Goal: Task Accomplishment & Management: Manage account settings

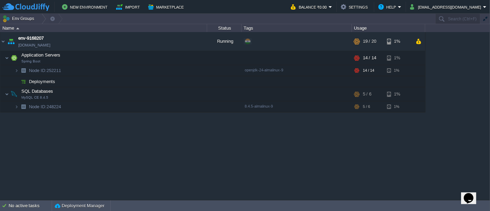
click at [199, 144] on div "env-9168207 [DOMAIN_NAME] Running + Add to Env Group RAM 68% CPU 67% 19 / 20 1%…" at bounding box center [245, 115] width 490 height 167
click at [133, 59] on td at bounding box center [137, 58] width 10 height 10
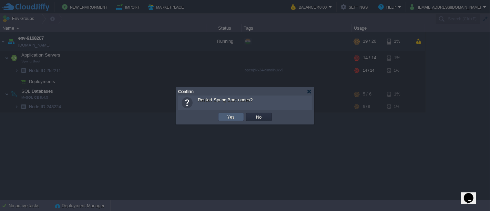
click at [237, 119] on td "Yes" at bounding box center [231, 117] width 26 height 8
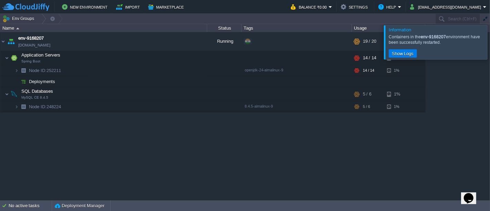
click at [489, 43] on div at bounding box center [498, 42] width 0 height 34
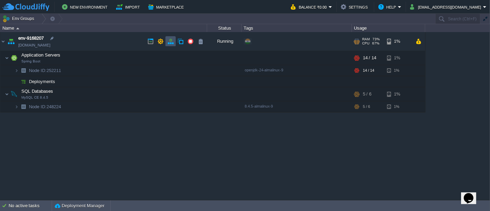
click at [169, 41] on button "button" at bounding box center [170, 41] width 6 height 6
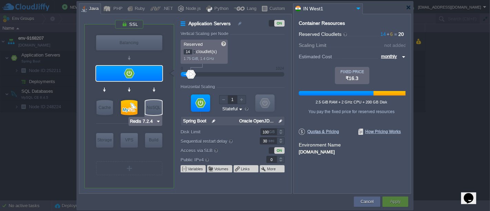
type input "MySQL CE 8.4.5"
click at [132, 106] on div at bounding box center [129, 107] width 17 height 15
type input "SQL Databases"
type input "6"
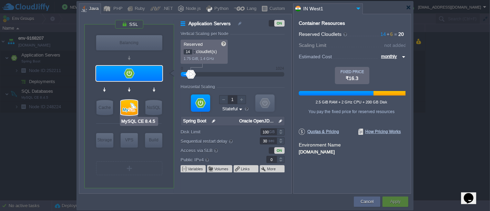
type input "MySQL CE 8.4.5"
type input "null"
type input "8.4.5-almalinux-9"
type input "Stateless"
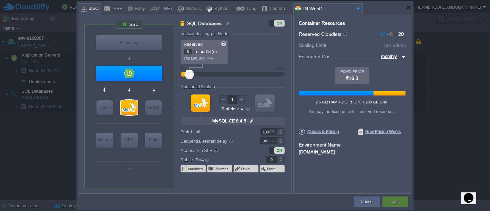
type input "7"
click at [195, 50] on div at bounding box center [193, 50] width 3 height 2
click at [389, 201] on div "Apply" at bounding box center [394, 201] width 15 height 10
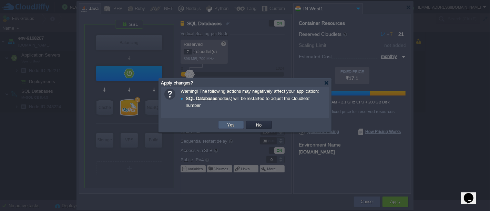
click at [234, 128] on button "Yes" at bounding box center [231, 125] width 12 height 6
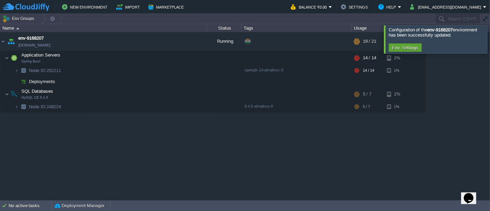
click at [227, 122] on div "env-9168207 [DOMAIN_NAME] Running + Add to Env Group RAM 66% CPU 65% 19 / 21 1%…" at bounding box center [245, 115] width 490 height 167
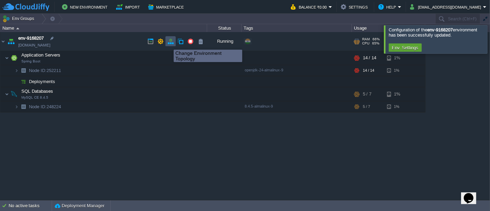
click at [168, 43] on button "button" at bounding box center [170, 41] width 6 height 6
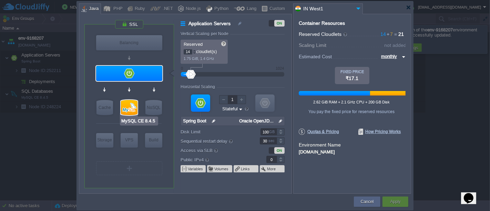
click at [134, 100] on div at bounding box center [129, 107] width 17 height 15
type input "SQL Databases"
type input "7"
type input "MySQL CE 8.4.5"
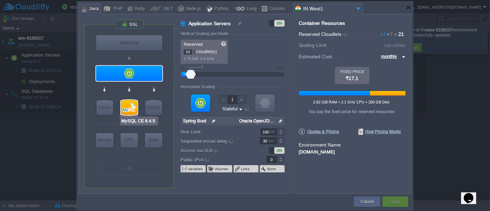
type input "null"
type input "8.4.5-almalinux-9"
type input "Stateless"
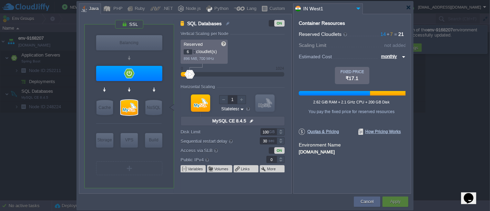
click at [194, 52] on div at bounding box center [193, 53] width 3 height 2
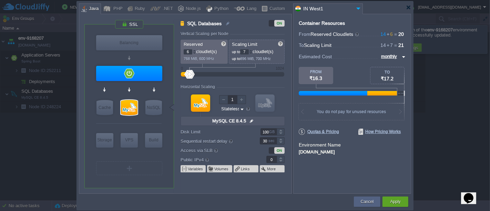
type input "5"
click at [194, 52] on div at bounding box center [193, 53] width 3 height 2
click at [394, 200] on button "Apply" at bounding box center [395, 201] width 10 height 7
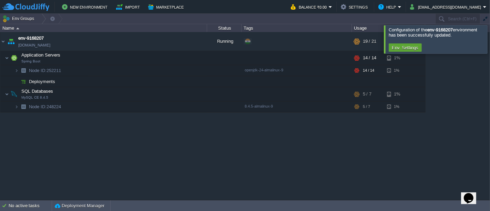
click at [489, 38] on div at bounding box center [498, 39] width 0 height 28
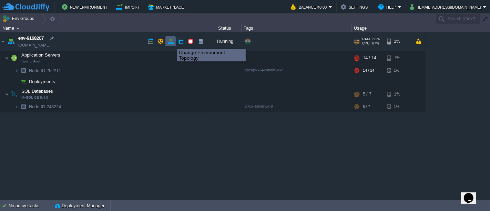
click at [172, 43] on button "button" at bounding box center [170, 41] width 6 height 6
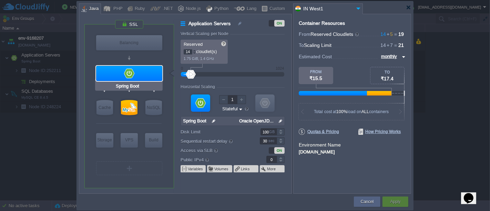
click at [157, 73] on div at bounding box center [129, 73] width 66 height 15
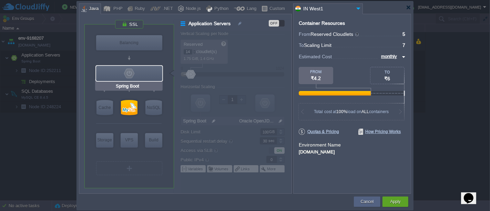
click at [157, 73] on div at bounding box center [129, 73] width 66 height 15
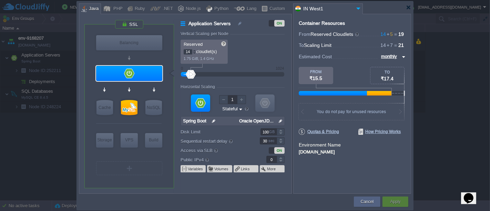
click at [240, 196] on td at bounding box center [216, 201] width 274 height 12
type input "15"
click at [195, 50] on div at bounding box center [193, 50] width 3 height 2
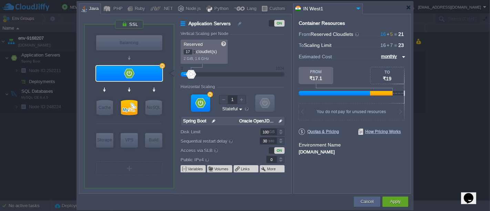
click at [195, 50] on div at bounding box center [193, 50] width 3 height 2
type input "18"
click at [195, 50] on div at bounding box center [193, 50] width 3 height 2
click at [393, 199] on button "Apply" at bounding box center [395, 201] width 10 height 7
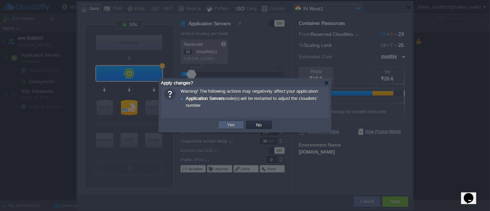
click at [224, 126] on td "Yes" at bounding box center [231, 125] width 26 height 8
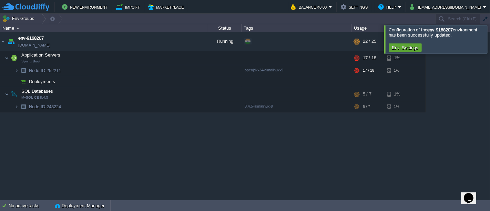
click at [489, 40] on div at bounding box center [498, 39] width 0 height 28
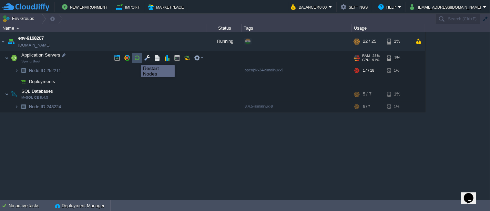
click at [136, 59] on button "button" at bounding box center [137, 58] width 6 height 6
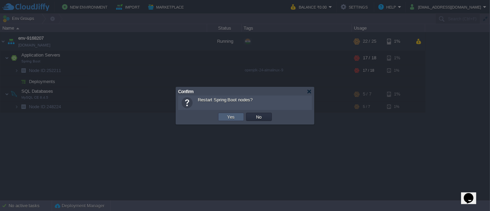
click at [226, 115] on button "Yes" at bounding box center [231, 117] width 12 height 6
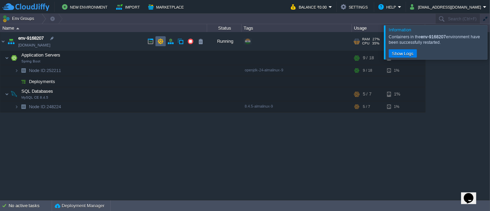
click at [164, 41] on td at bounding box center [160, 41] width 10 height 10
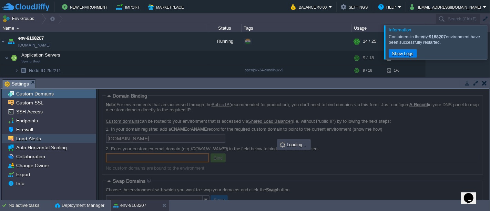
click at [32, 136] on span "Load Alerts" at bounding box center [28, 138] width 27 height 6
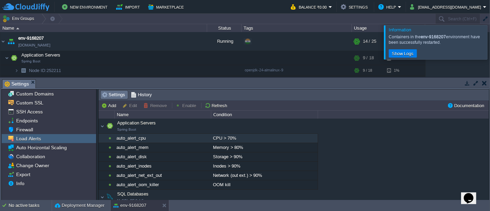
click at [229, 136] on div "CPU > 70%" at bounding box center [264, 138] width 106 height 9
click at [178, 105] on button "Disable" at bounding box center [187, 105] width 24 height 6
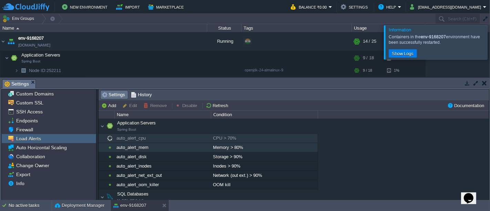
click at [212, 146] on div "Memory > 80%" at bounding box center [264, 147] width 106 height 9
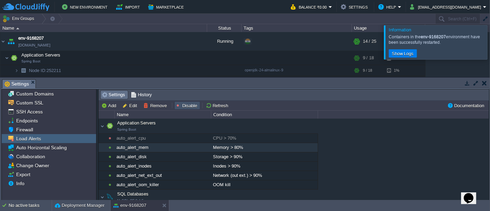
click at [188, 103] on button "Disable" at bounding box center [187, 105] width 24 height 6
click at [483, 82] on button "button" at bounding box center [484, 83] width 5 height 6
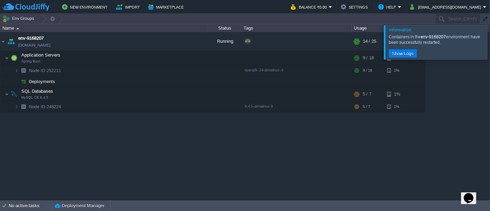
click at [489, 46] on div at bounding box center [498, 42] width 0 height 34
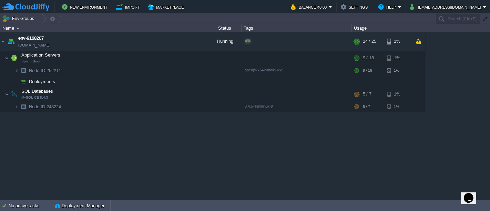
click at [223, 136] on div "env-9168207 [DOMAIN_NAME] Running + Add to Env Group RAM 27% CPU 35% 14 / 25 1%…" at bounding box center [245, 115] width 490 height 167
click at [154, 55] on button "button" at bounding box center [157, 58] width 6 height 6
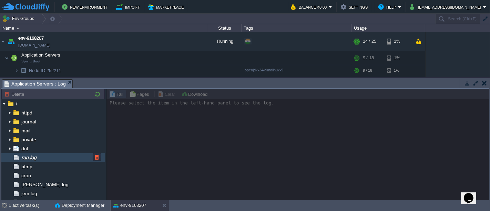
click at [48, 160] on div "run.log" at bounding box center [52, 157] width 103 height 9
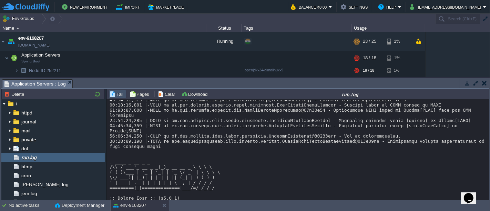
scroll to position [7530, 0]
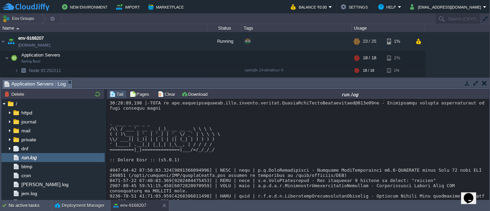
click at [483, 84] on button "button" at bounding box center [484, 83] width 5 height 6
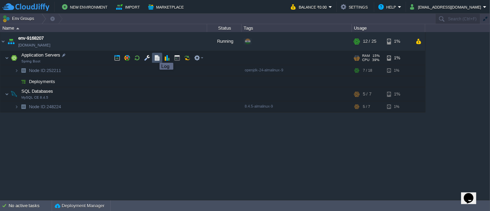
click at [154, 56] on button "button" at bounding box center [157, 58] width 6 height 6
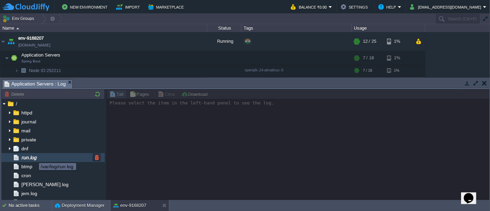
click at [34, 157] on span "run.log" at bounding box center [29, 157] width 18 height 6
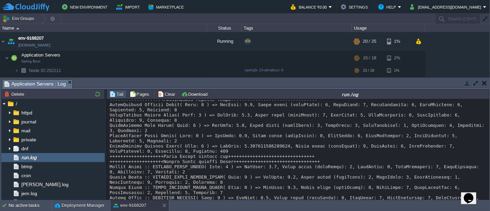
scroll to position [7509, 0]
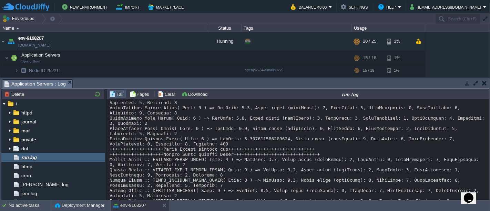
click at [482, 85] on button "button" at bounding box center [484, 83] width 5 height 6
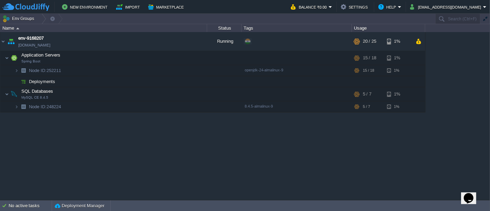
click at [446, 92] on div "env-9168207 [DOMAIN_NAME] Running + Add to Env Group RAM 36% CPU 60% 20 / 25 1%…" at bounding box center [245, 115] width 490 height 167
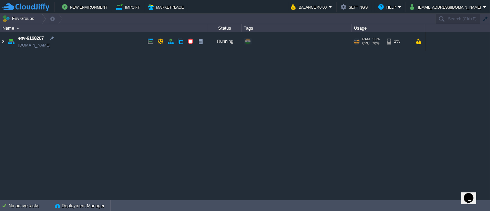
click at [4, 40] on img at bounding box center [3, 41] width 6 height 19
